Goal: Task Accomplishment & Management: Complete application form

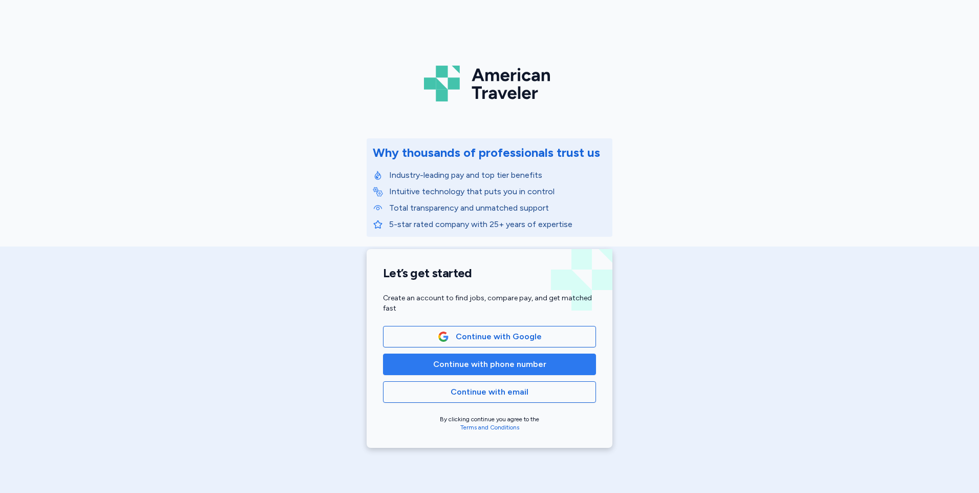
click at [411, 360] on span "Continue with phone number" at bounding box center [490, 364] width 196 height 12
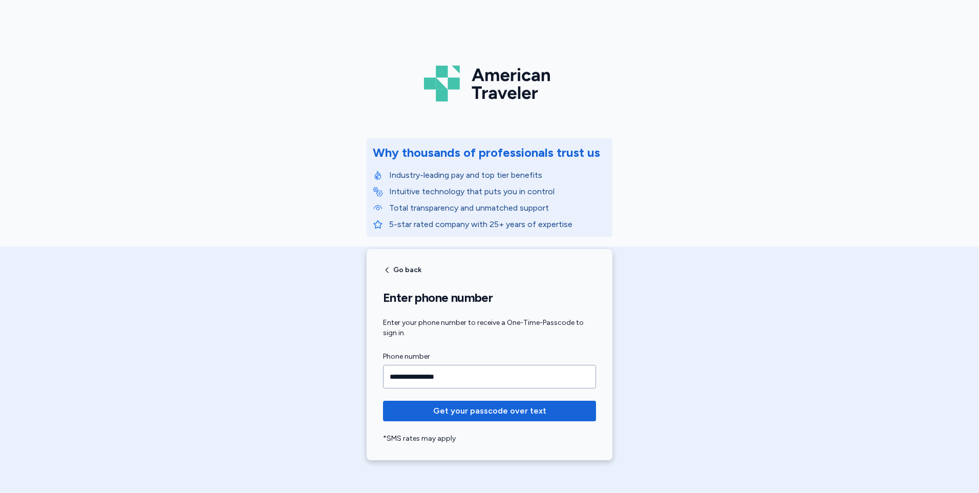
type input "**********"
click at [383, 400] on button "Get your passcode over text" at bounding box center [489, 410] width 213 height 20
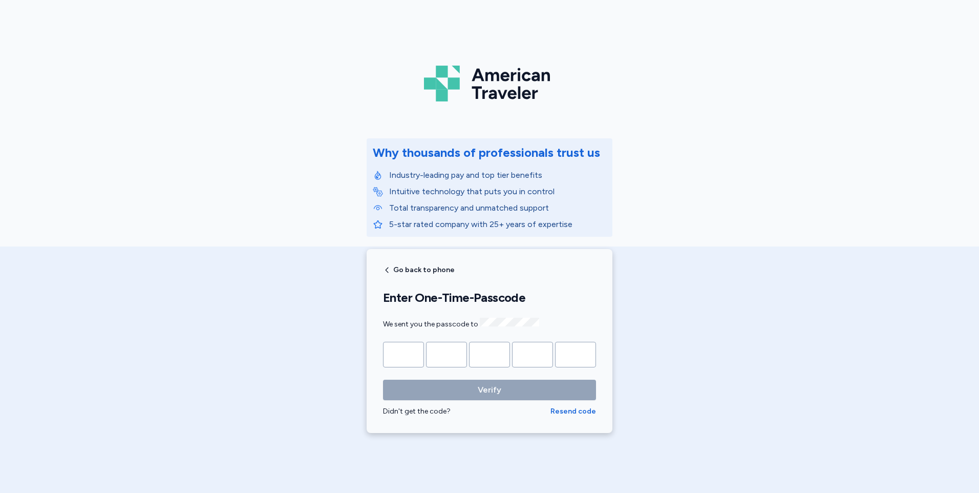
type input "*"
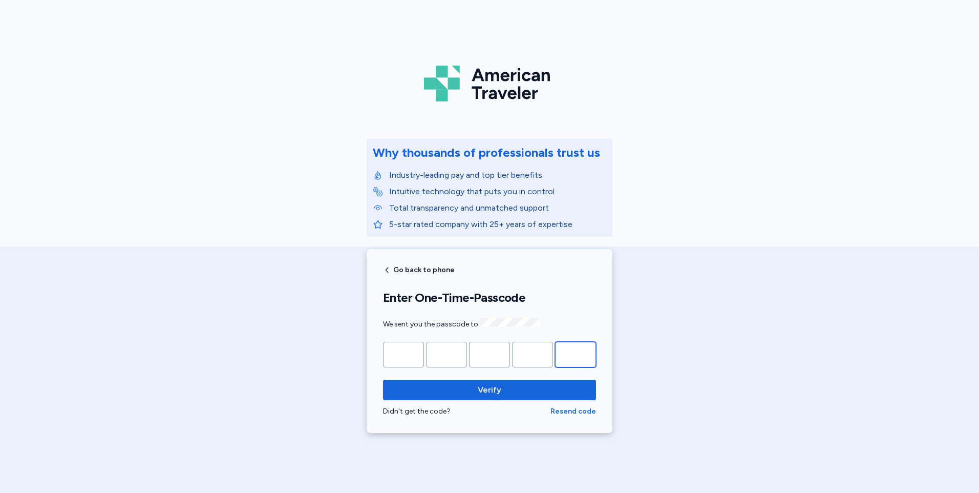
type input "*"
click at [383, 379] on button "Verify" at bounding box center [489, 389] width 213 height 20
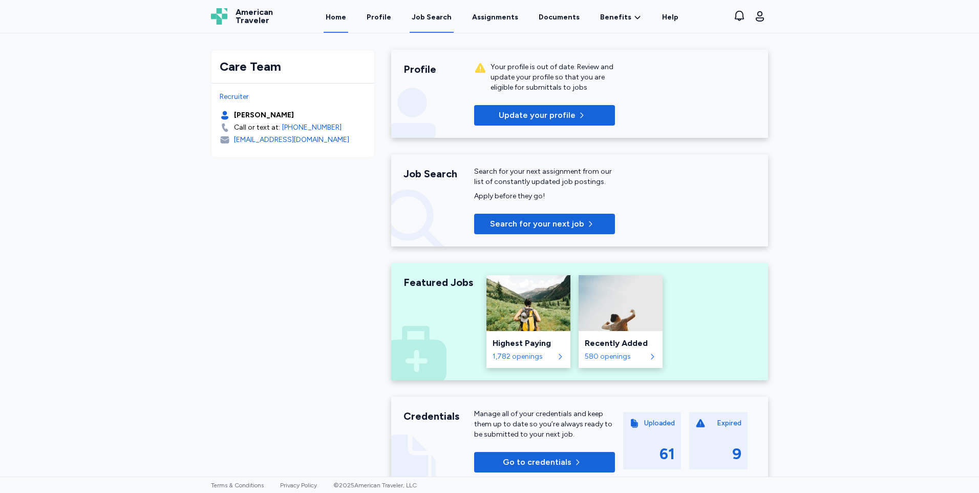
click at [437, 24] on link "Job Search" at bounding box center [432, 17] width 44 height 32
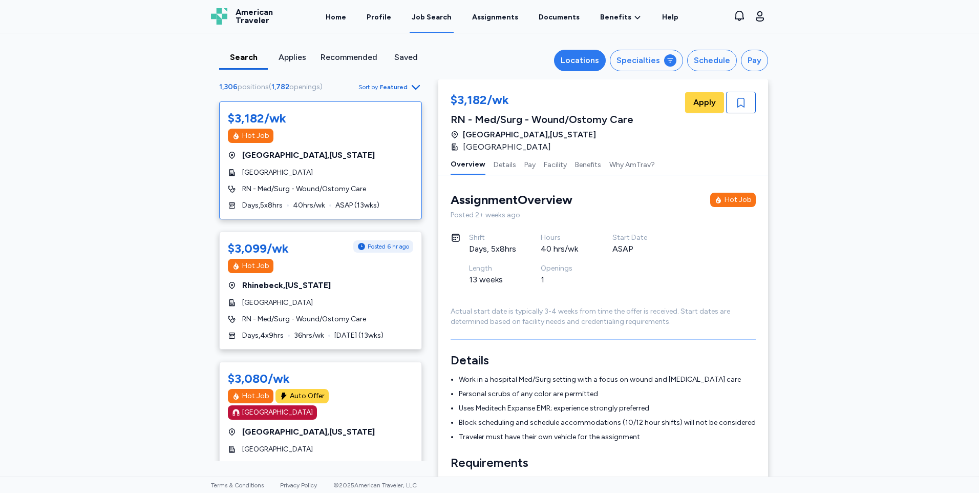
click at [567, 60] on div "Locations" at bounding box center [580, 60] width 38 height 12
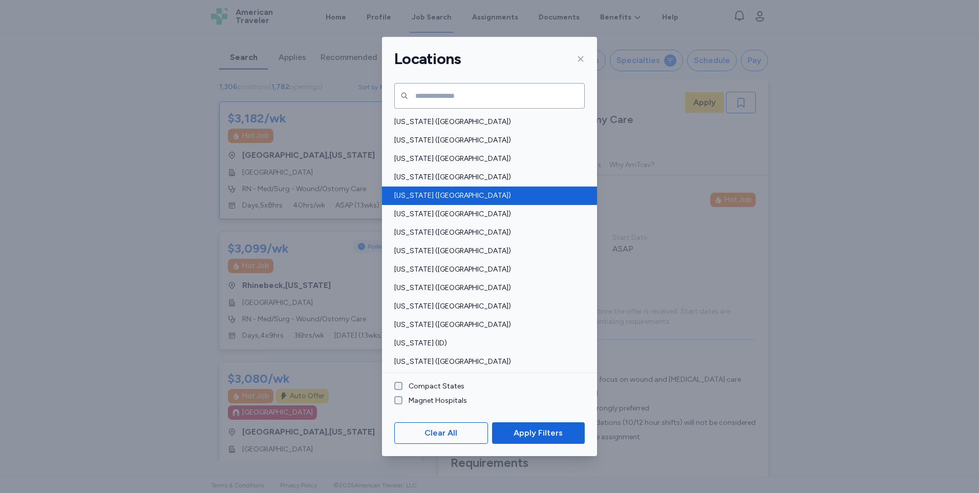
click at [418, 188] on div "[US_STATE] ([GEOGRAPHIC_DATA])" at bounding box center [489, 195] width 215 height 18
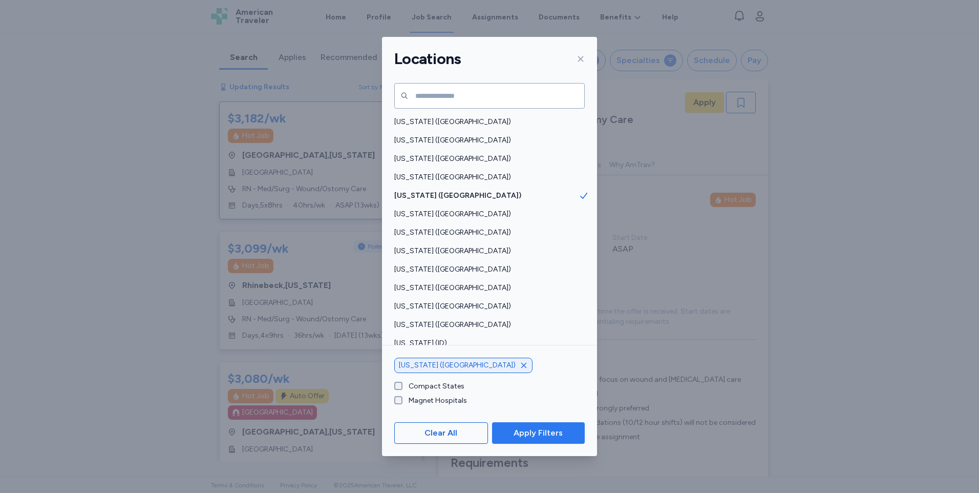
scroll to position [1, 0]
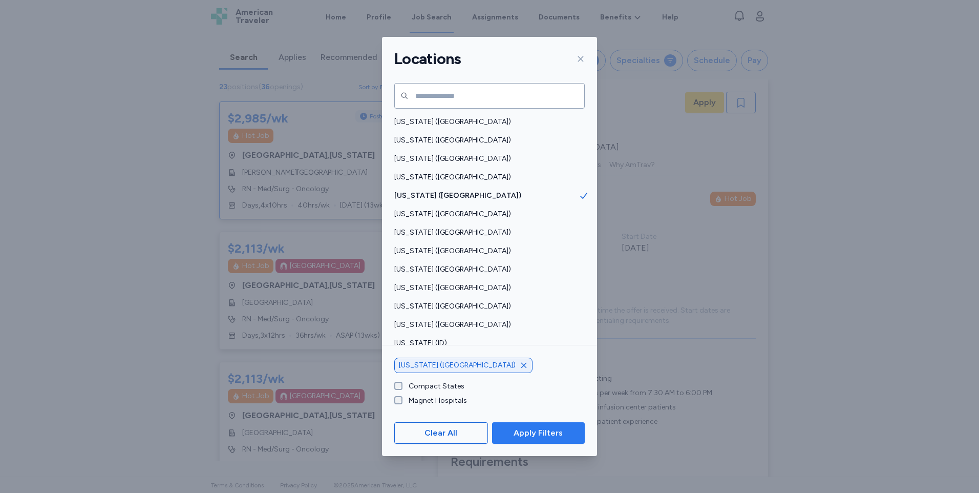
click at [521, 433] on span "Apply Filters" at bounding box center [538, 433] width 49 height 12
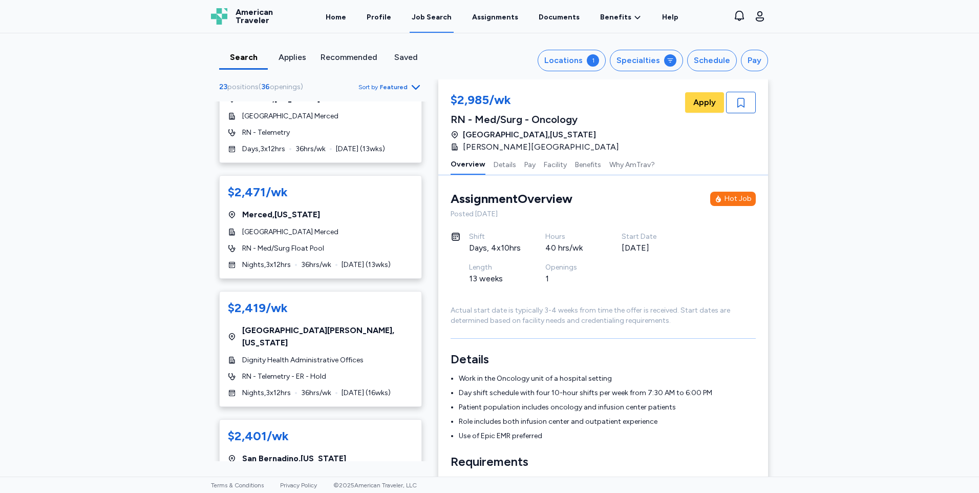
scroll to position [1690, 0]
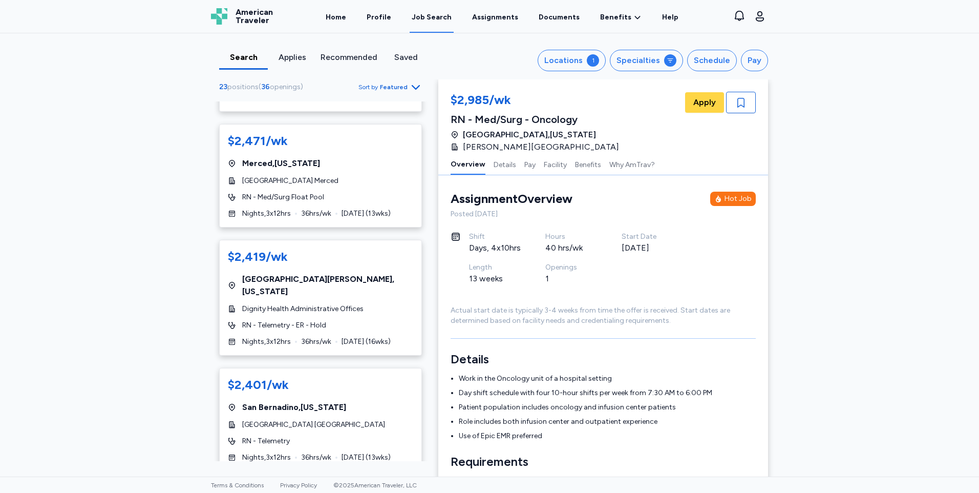
click at [302, 376] on div "$2,401/wk" at bounding box center [320, 384] width 185 height 16
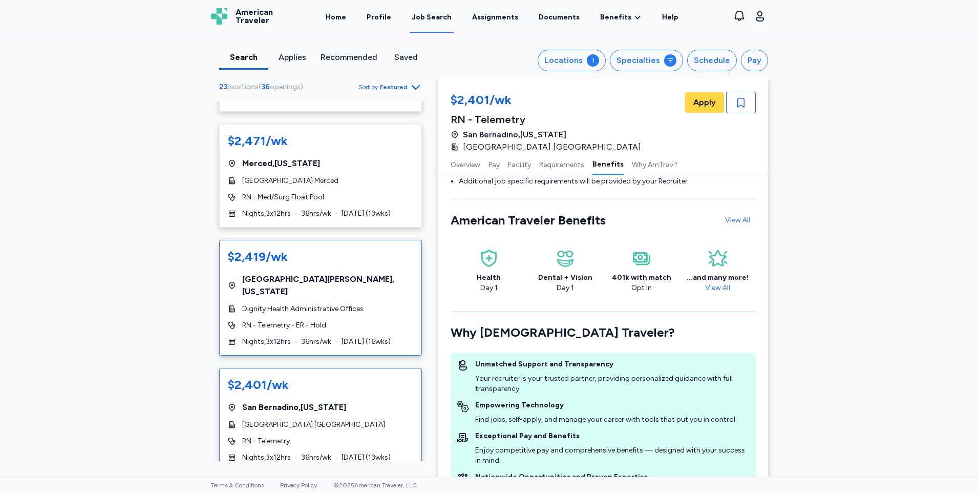
scroll to position [1741, 0]
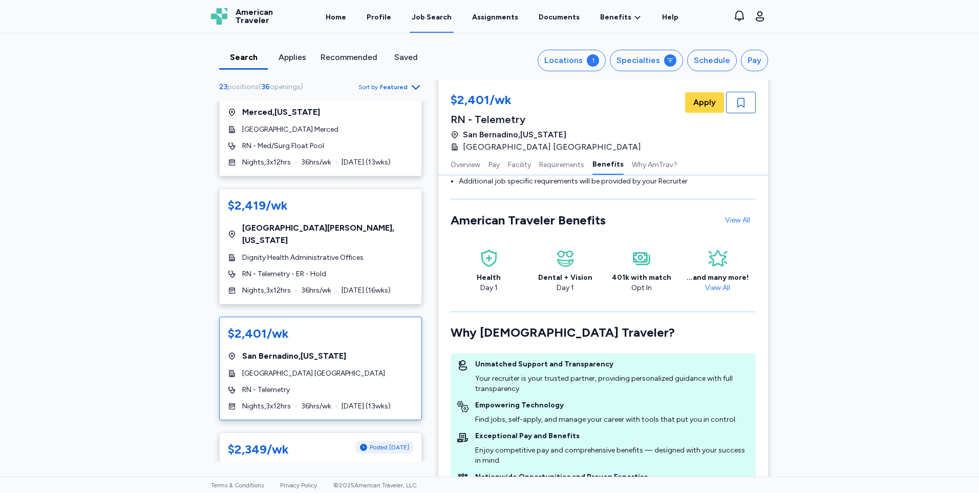
click at [158, 163] on div "Search Applies Recommended Saved Locations 1 Specialties Schedule Pay 23 positi…" at bounding box center [489, 254] width 979 height 443
click at [339, 316] on div "$2,401/wk [GEOGRAPHIC_DATA] , [US_STATE][GEOGRAPHIC_DATA] [GEOGRAPHIC_DATA] RN …" at bounding box center [320, 367] width 203 height 103
click at [697, 96] on span "Apply" at bounding box center [704, 102] width 23 height 12
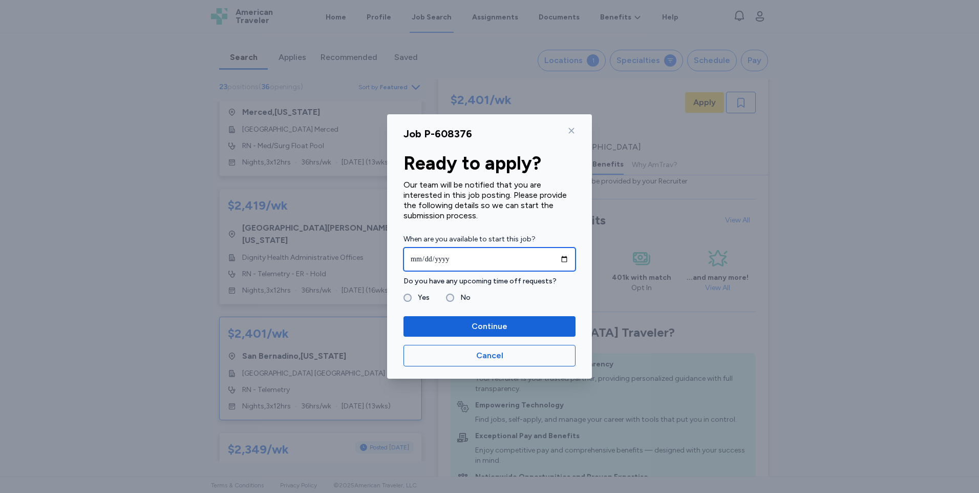
click at [564, 260] on input "date" at bounding box center [490, 259] width 172 height 24
type input "**********"
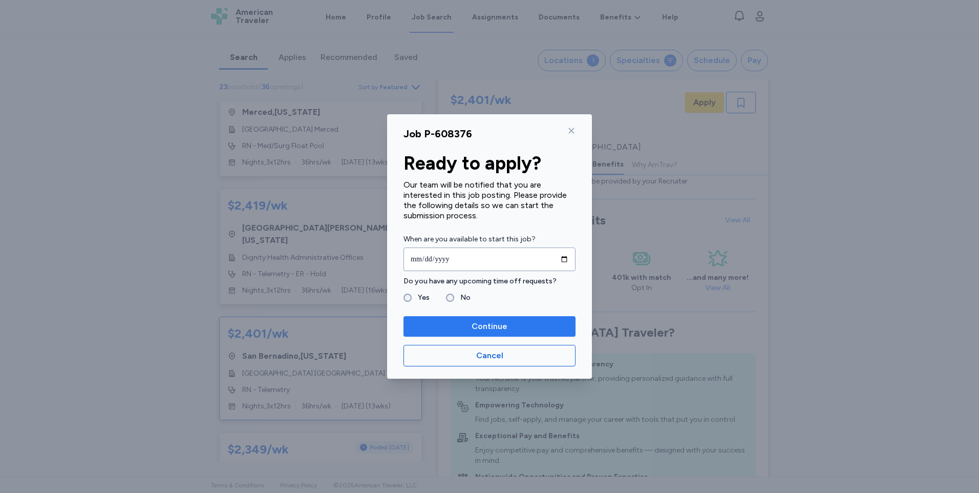
click at [451, 322] on span "Continue" at bounding box center [490, 326] width 156 height 12
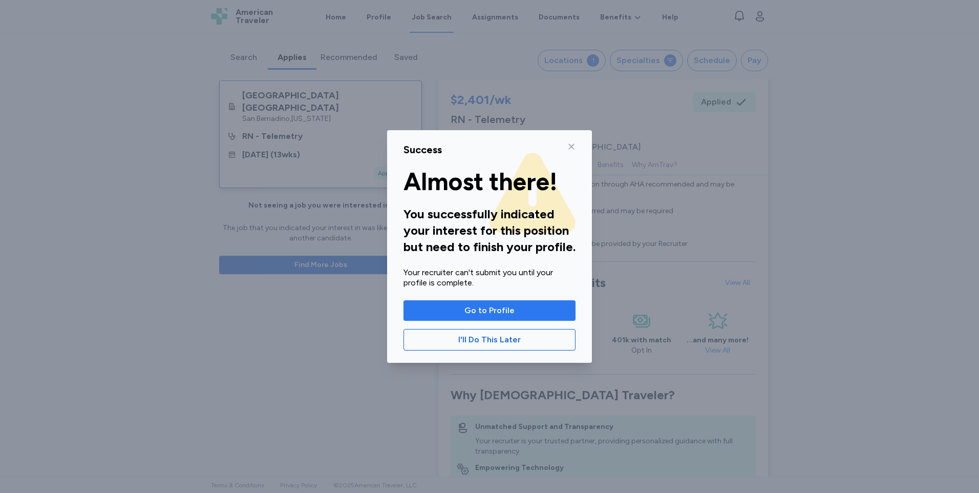
click at [469, 315] on span "Go to Profile" at bounding box center [489, 310] width 50 height 12
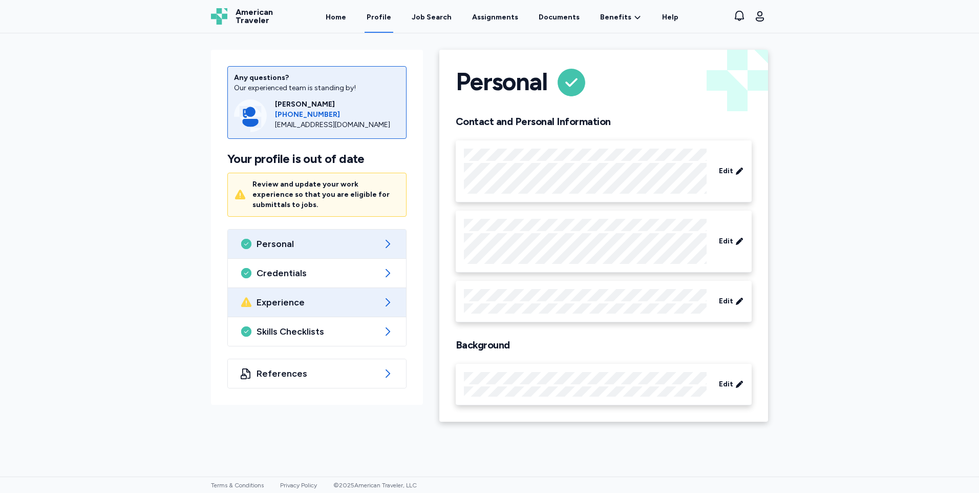
click at [389, 296] on icon at bounding box center [388, 302] width 12 height 12
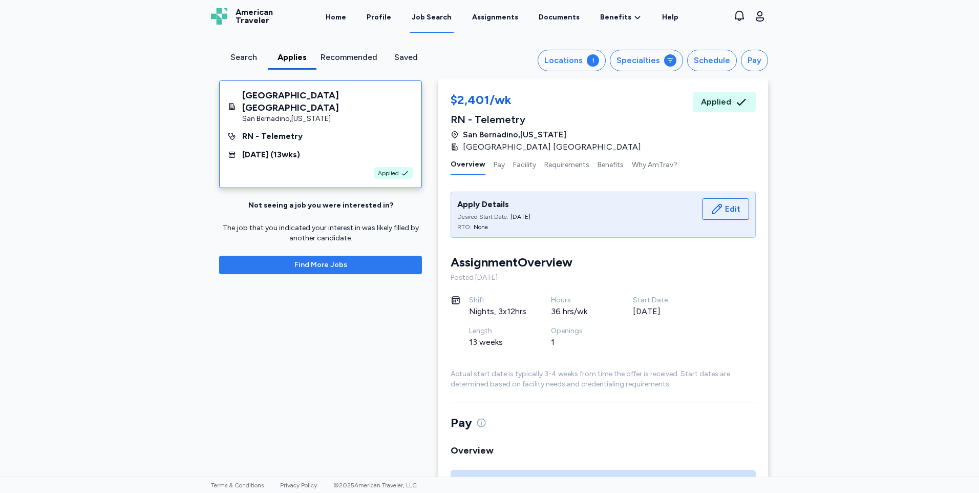
click at [389, 260] on span "Find More Jobs" at bounding box center [320, 265] width 186 height 10
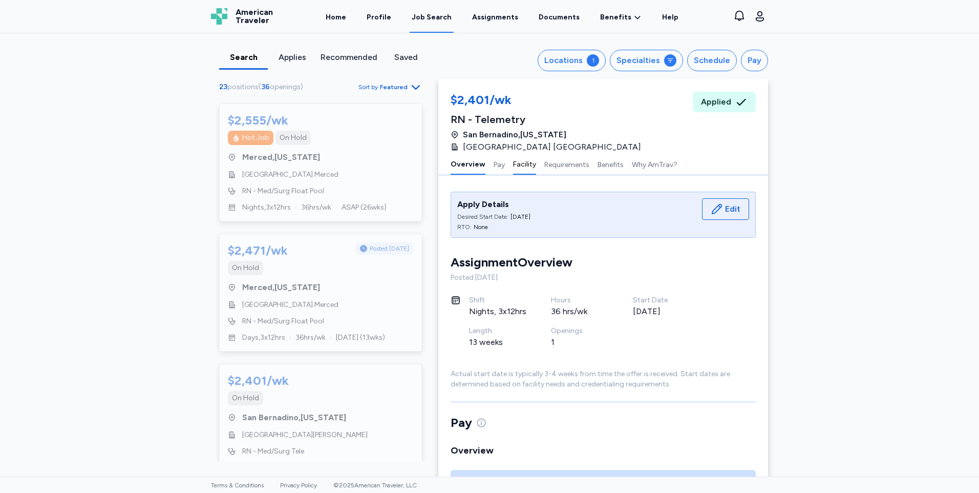
click at [513, 161] on button "Facility" at bounding box center [524, 164] width 23 height 22
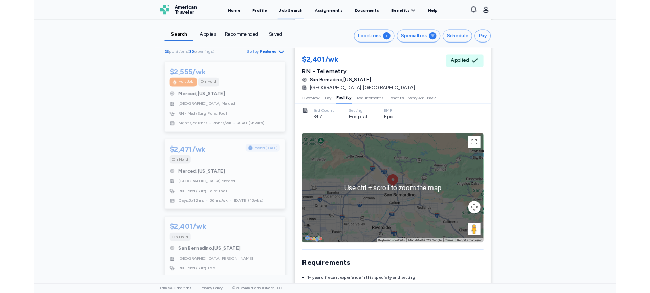
scroll to position [745, 0]
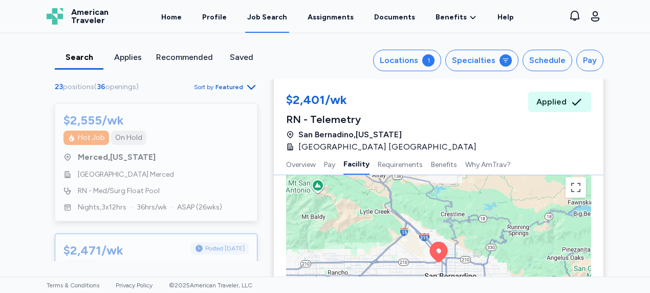
click at [234, 234] on div "$2,471/wk Posted [DATE] On Hold Merced , [US_STATE][GEOGRAPHIC_DATA] Merced RN …" at bounding box center [156, 293] width 203 height 118
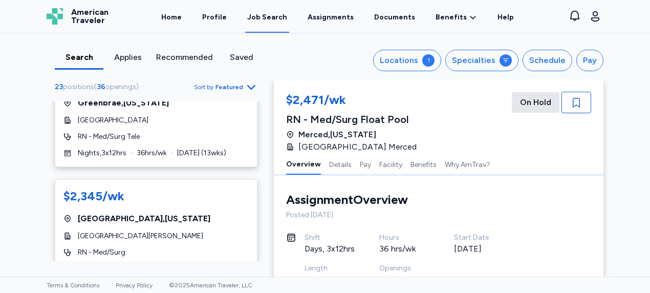
scroll to position [2077, 0]
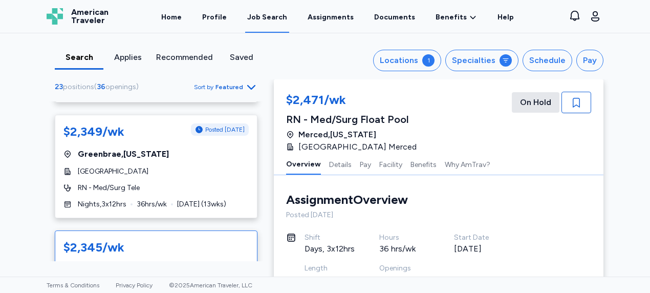
click at [183, 230] on div "$2,345/wk [GEOGRAPHIC_DATA] , [US_STATE] [GEOGRAPHIC_DATA][PERSON_NAME] RN - Me…" at bounding box center [156, 281] width 203 height 103
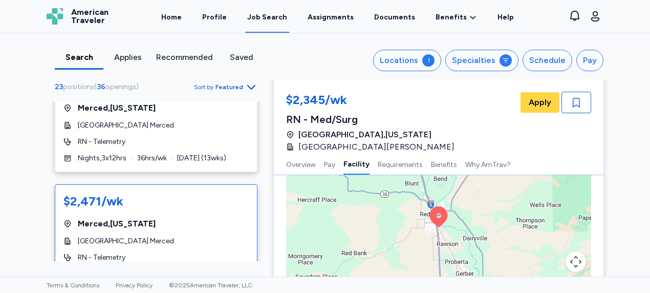
scroll to position [1463, 0]
